Goal: Transaction & Acquisition: Purchase product/service

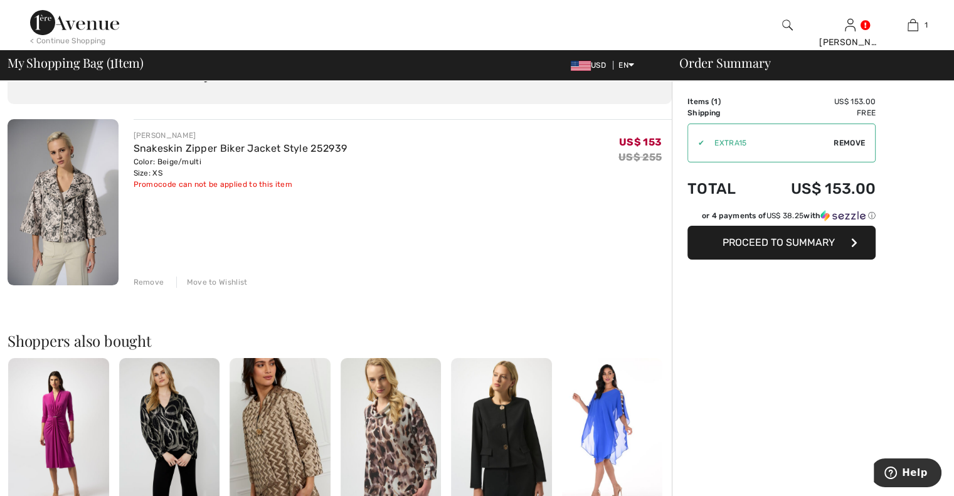
scroll to position [15, 0]
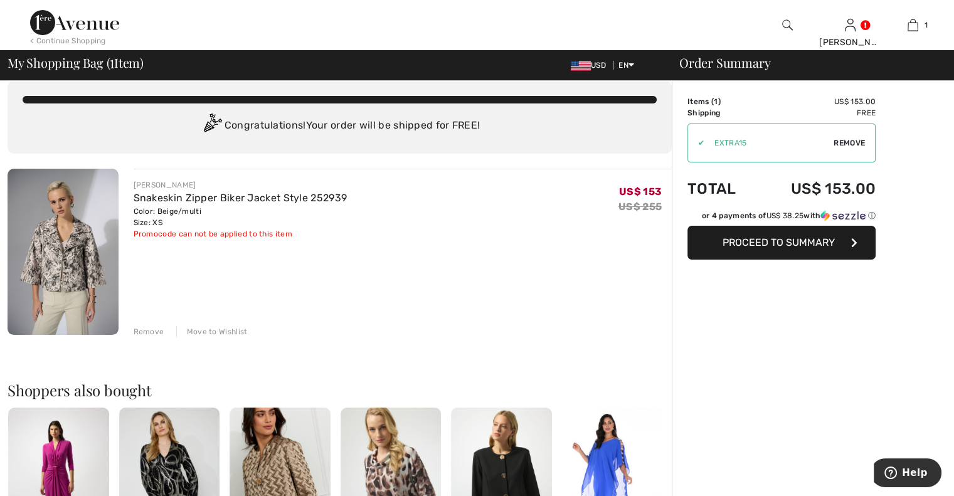
click at [143, 326] on div "Remove" at bounding box center [149, 331] width 31 height 11
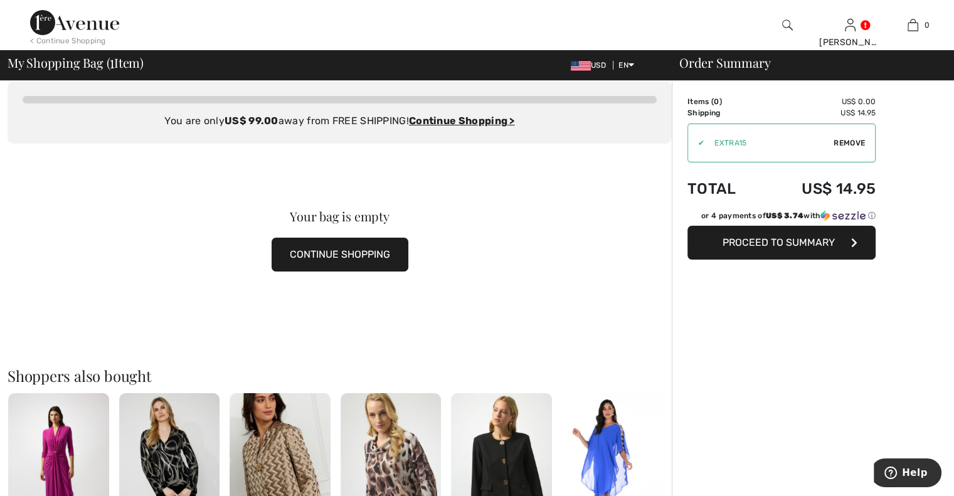
scroll to position [0, 0]
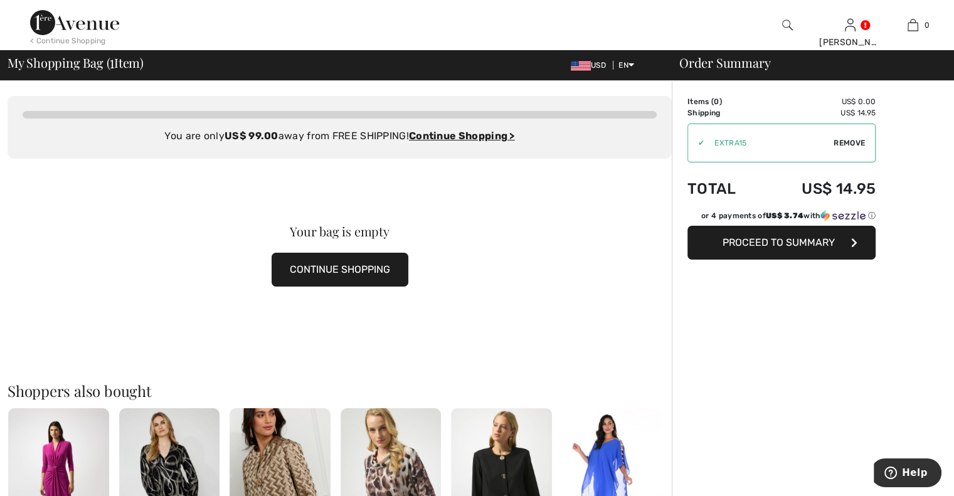
click at [848, 142] on span "Remove" at bounding box center [848, 142] width 31 height 11
click at [78, 26] on img at bounding box center [74, 22] width 89 height 25
